Goal: Information Seeking & Learning: Find specific page/section

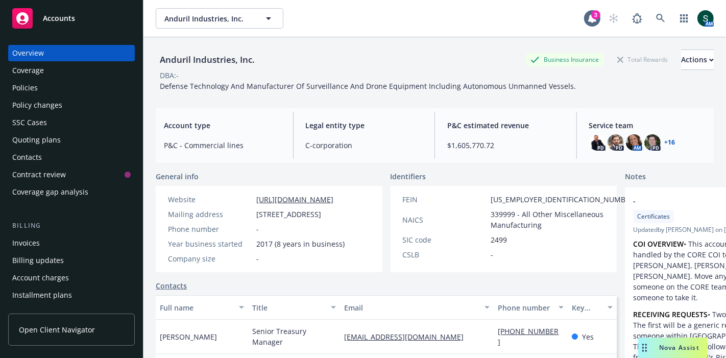
scroll to position [227, 0]
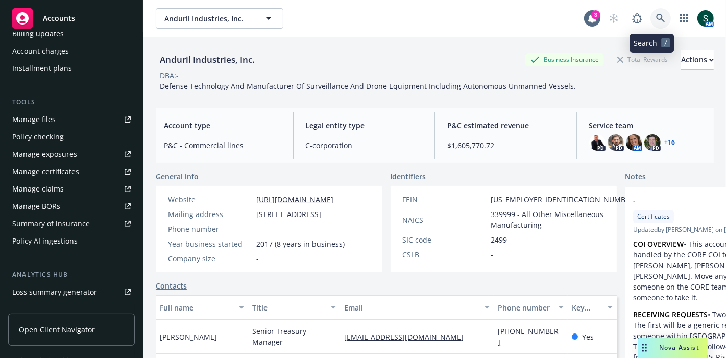
click at [651, 13] on link at bounding box center [661, 18] width 20 height 20
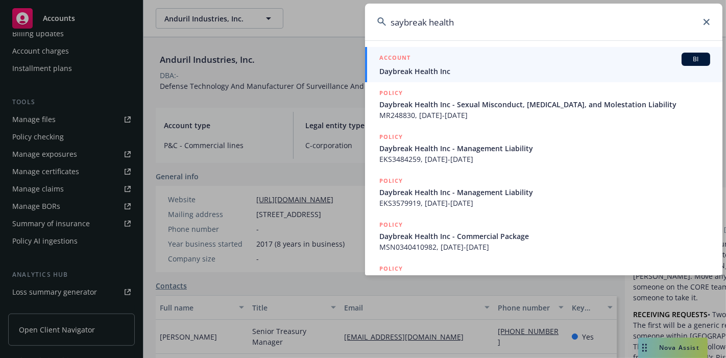
type input "saybreak health"
click at [423, 75] on span "Daybreak Health Inc" at bounding box center [545, 71] width 331 height 11
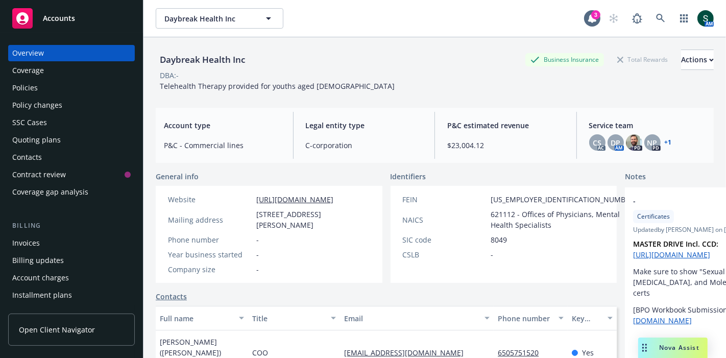
click at [26, 87] on div "Policies" at bounding box center [25, 88] width 26 height 16
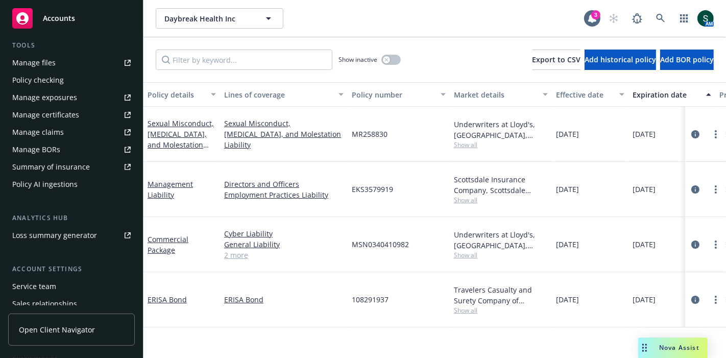
scroll to position [341, 0]
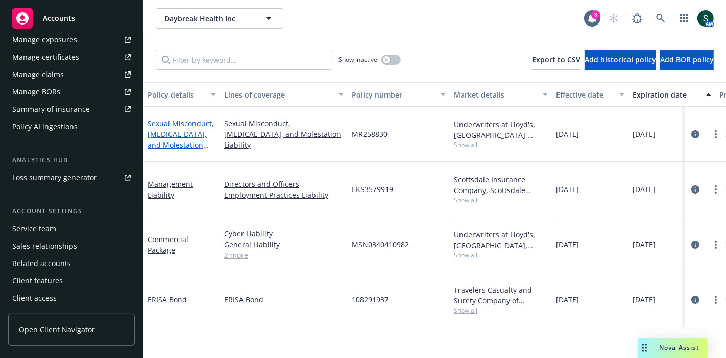
click at [178, 129] on link "Sexual Misconduct, [MEDICAL_DATA], and Molestation Liability" at bounding box center [181, 140] width 66 height 42
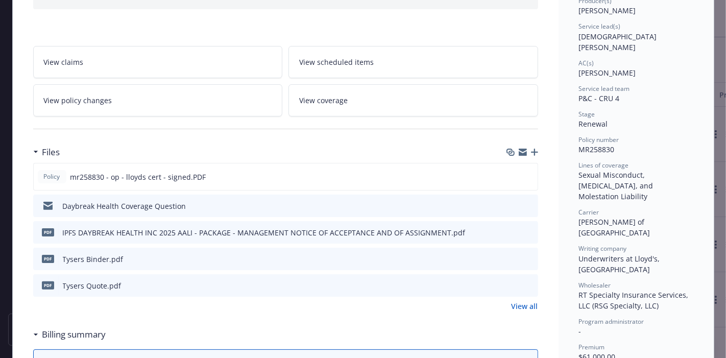
scroll to position [170, 0]
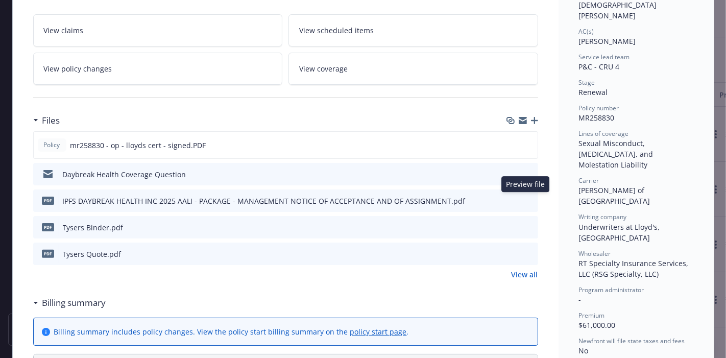
click at [526, 197] on icon "preview file" at bounding box center [528, 200] width 9 height 7
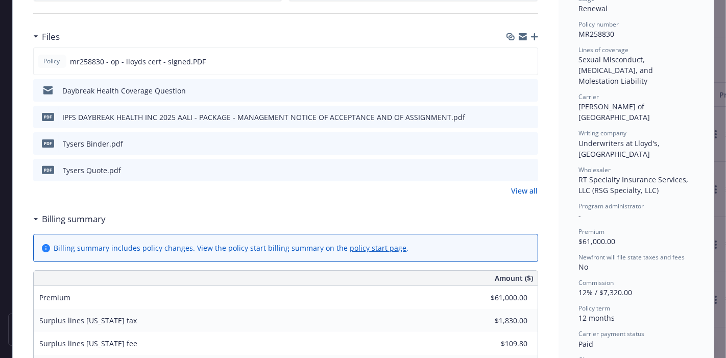
scroll to position [283, 0]
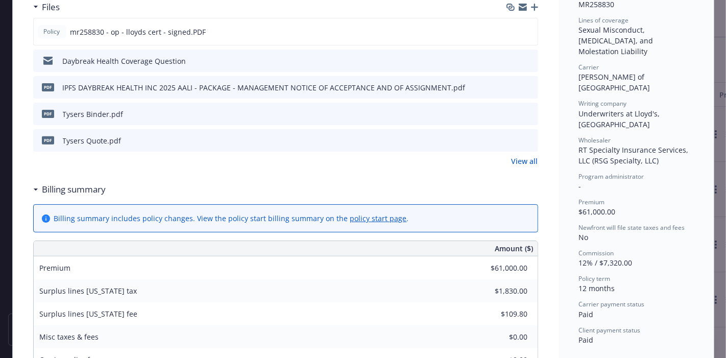
click at [516, 161] on link "View all" at bounding box center [525, 161] width 27 height 11
